Goal: Information Seeking & Learning: Learn about a topic

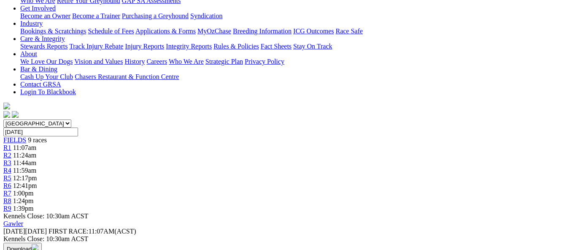
scroll to position [169, 0]
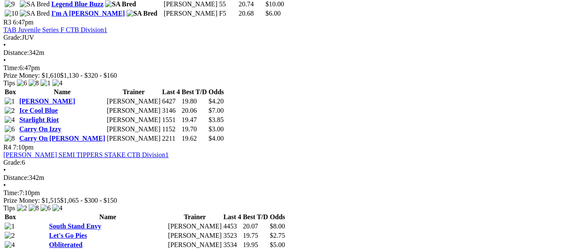
scroll to position [675, 0]
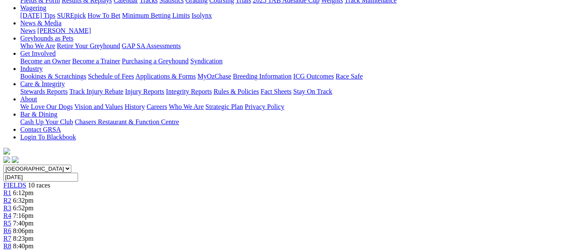
scroll to position [42, 0]
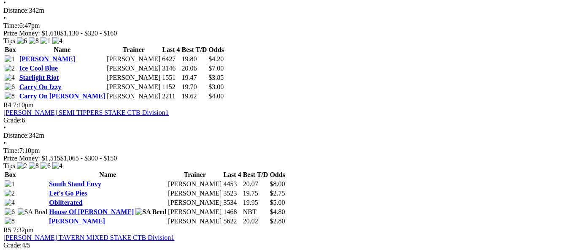
scroll to position [717, 0]
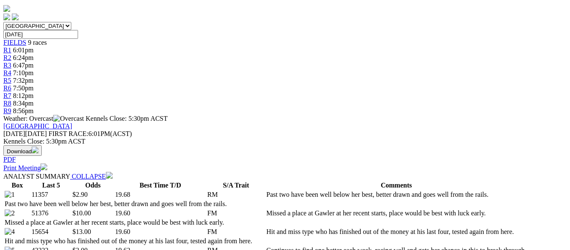
scroll to position [211, 0]
